Goal: Entertainment & Leisure: Consume media (video, audio)

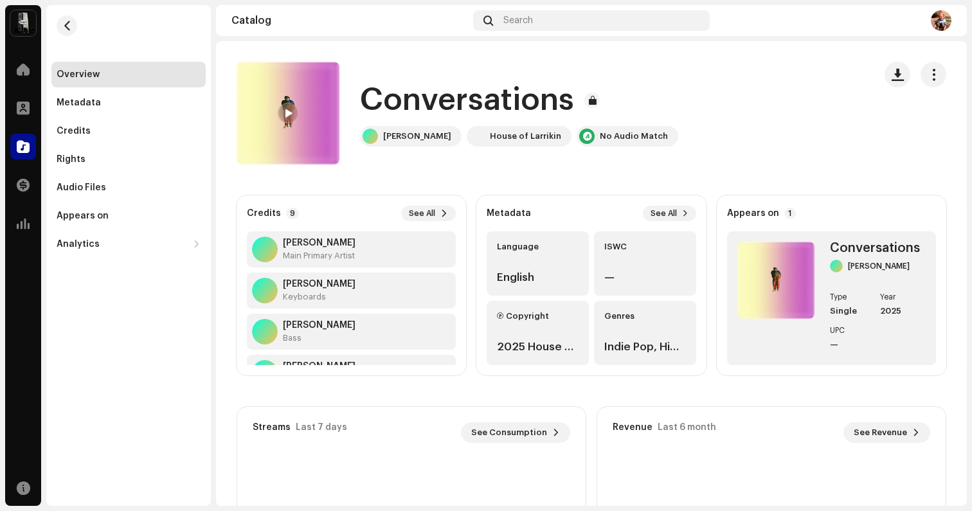
click at [72, 73] on div "Overview" at bounding box center [78, 74] width 43 height 10
click at [72, 99] on div "Metadata" at bounding box center [79, 103] width 44 height 10
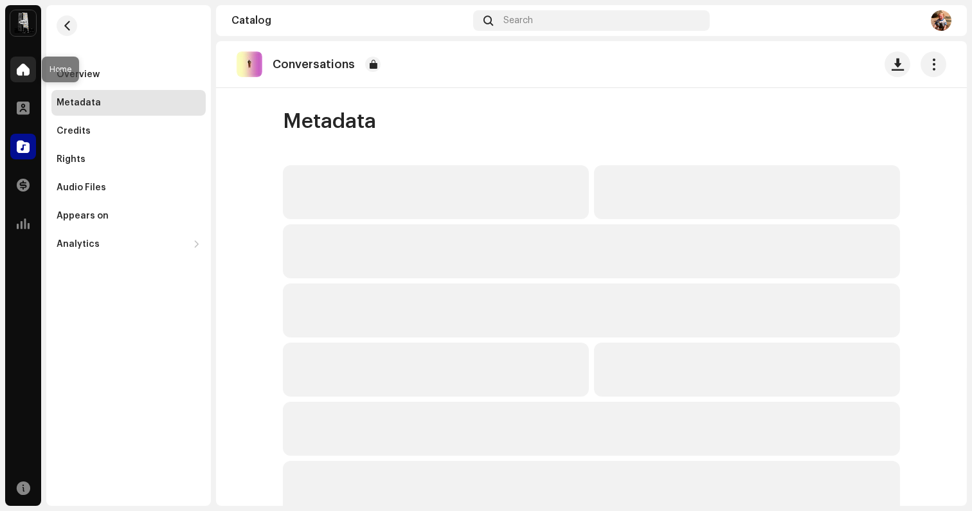
click at [26, 69] on span at bounding box center [23, 69] width 13 height 10
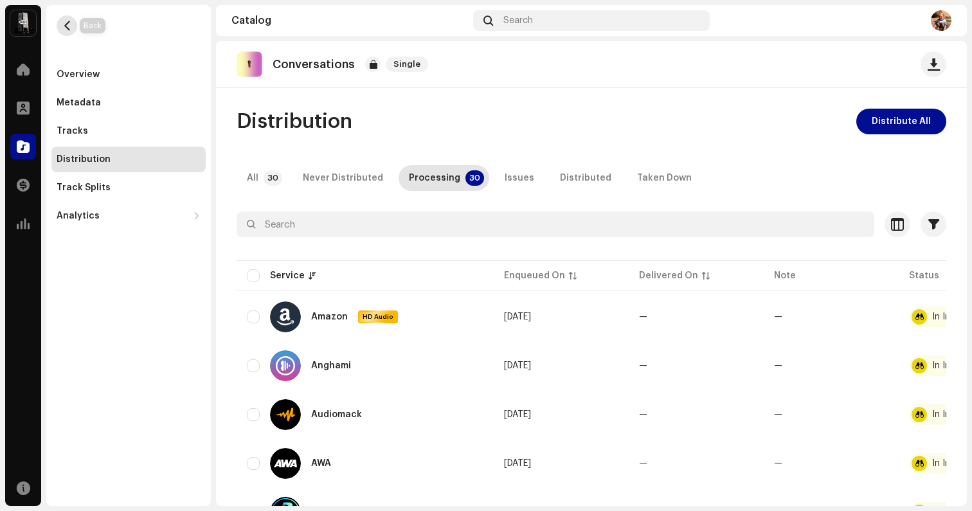
click at [66, 21] on span "button" at bounding box center [67, 26] width 10 height 10
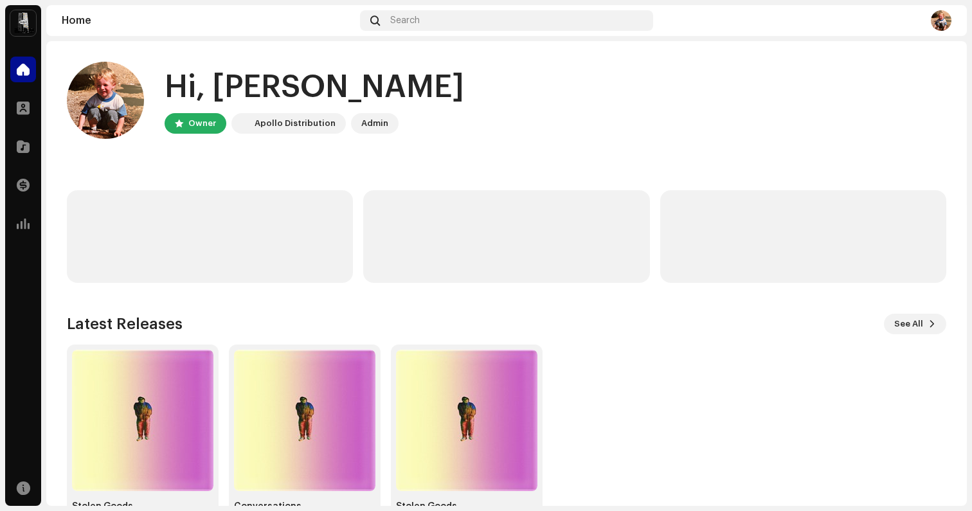
scroll to position [44, 0]
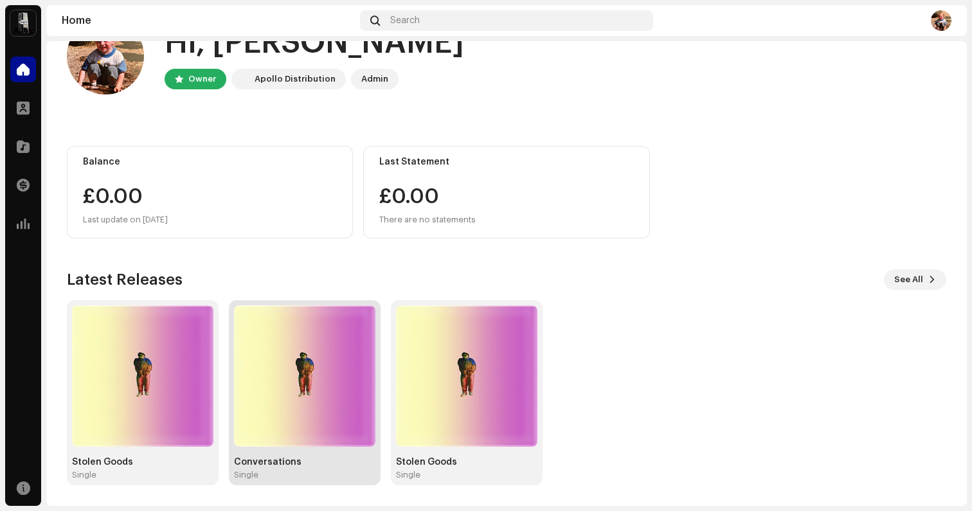
click at [260, 464] on div "Conversations" at bounding box center [304, 462] width 141 height 10
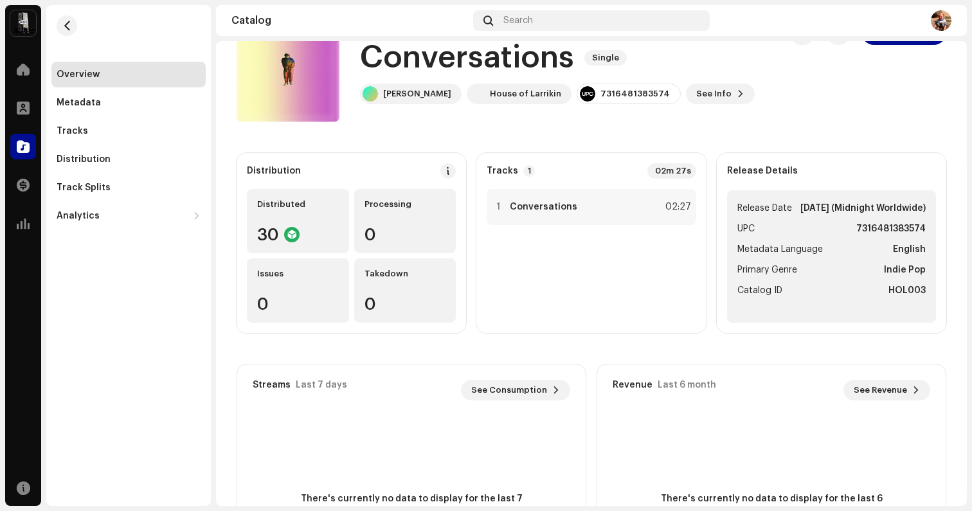
scroll to position [50, 0]
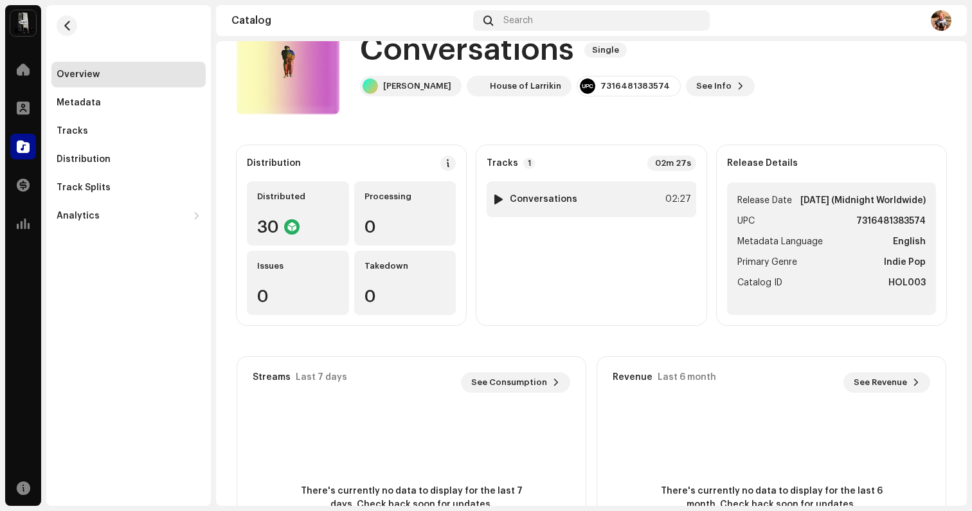
click at [499, 202] on div at bounding box center [499, 199] width 10 height 10
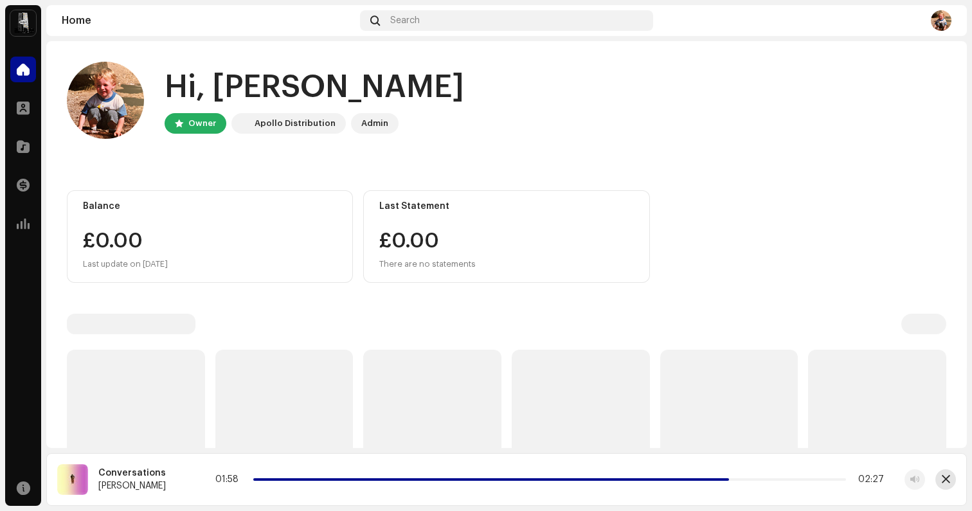
click at [945, 487] on button "button" at bounding box center [945, 479] width 21 height 21
